Goal: Information Seeking & Learning: Understand process/instructions

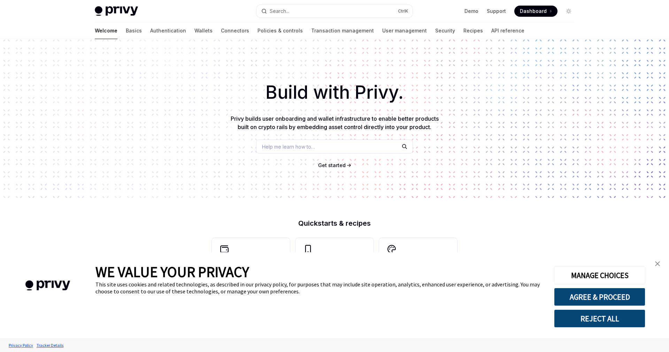
type textarea "*"
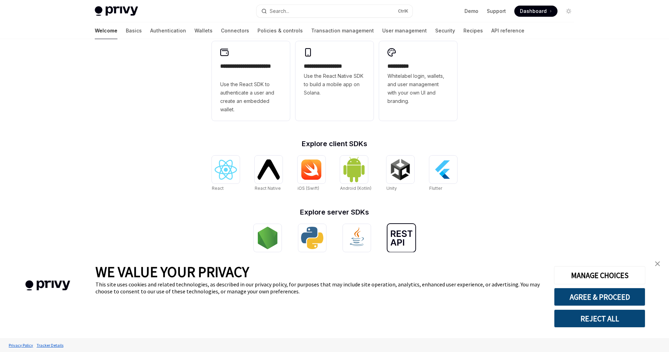
scroll to position [211, 0]
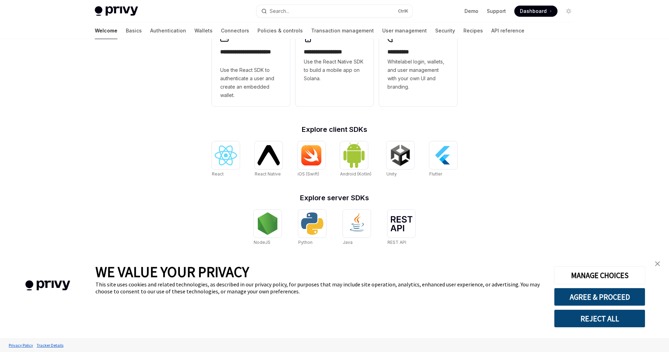
click at [656, 264] on img "close banner" at bounding box center [657, 263] width 5 height 5
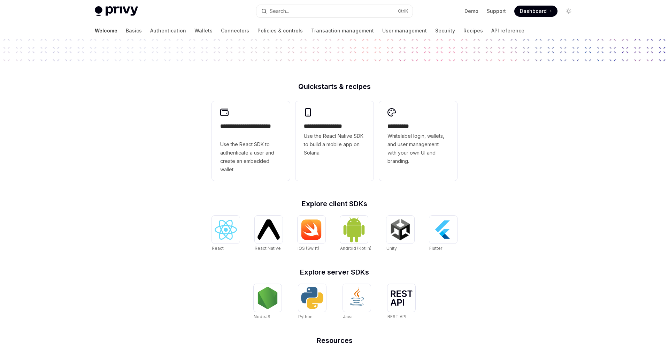
scroll to position [0, 0]
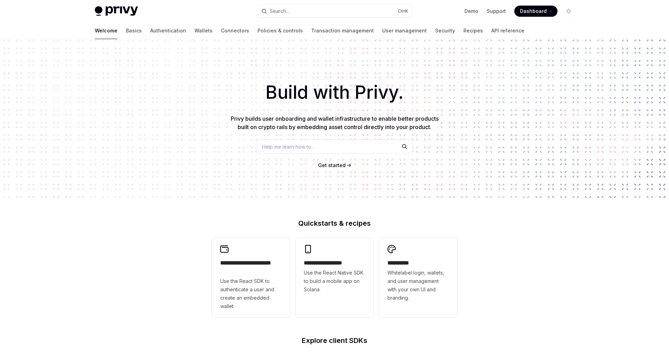
click at [335, 165] on span "Get started" at bounding box center [332, 165] width 28 height 6
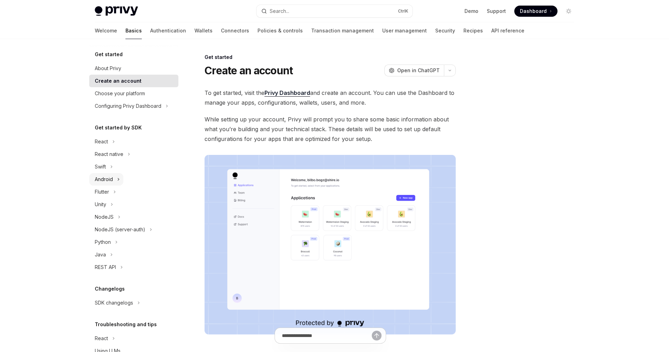
type textarea "*"
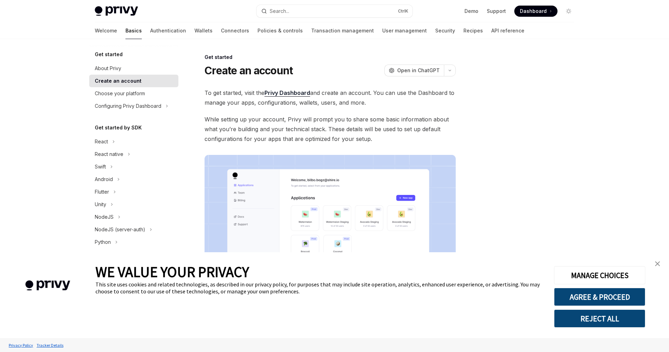
click at [535, 10] on span "Dashboard" at bounding box center [533, 11] width 27 height 7
